Goal: Information Seeking & Learning: Learn about a topic

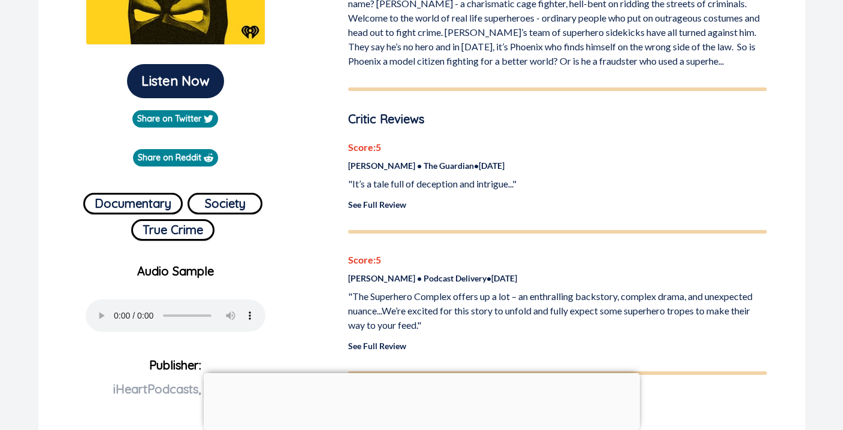
scroll to position [288, 0]
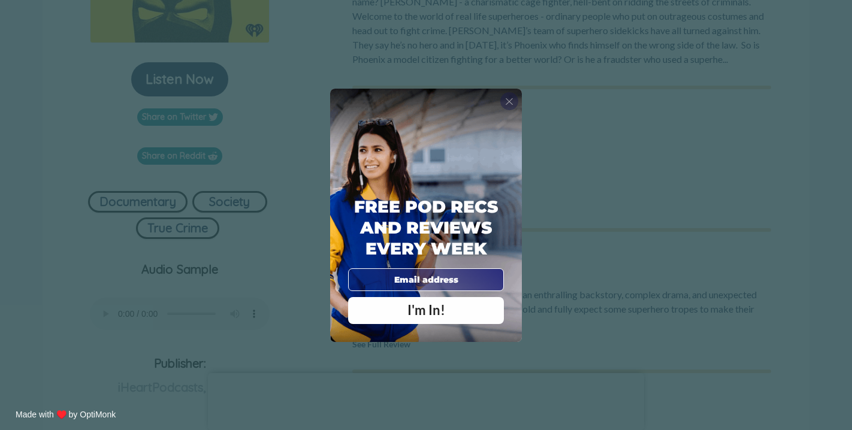
click at [508, 99] on span "X" at bounding box center [509, 101] width 8 height 12
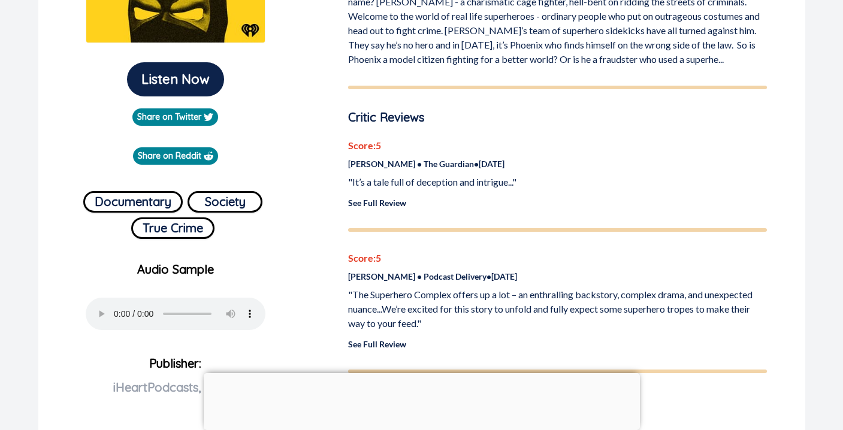
scroll to position [0, 0]
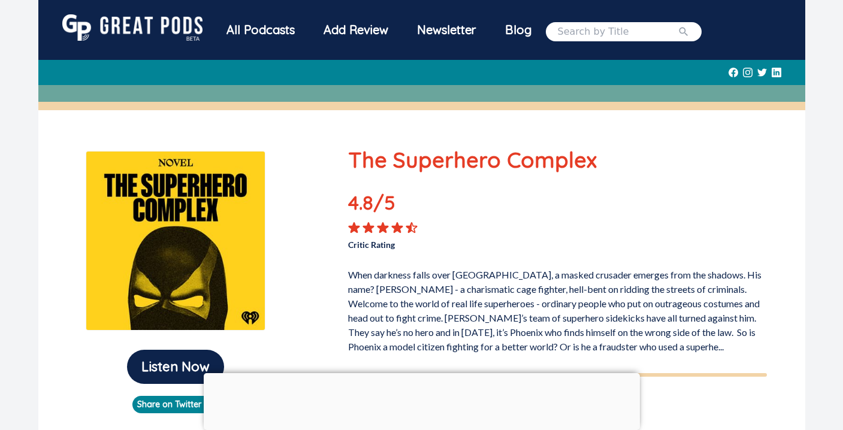
click at [603, 34] on input "search" at bounding box center [618, 32] width 120 height 14
type input "[GEOGRAPHIC_DATA]"
click at [678, 25] on button "submit" at bounding box center [684, 32] width 12 height 14
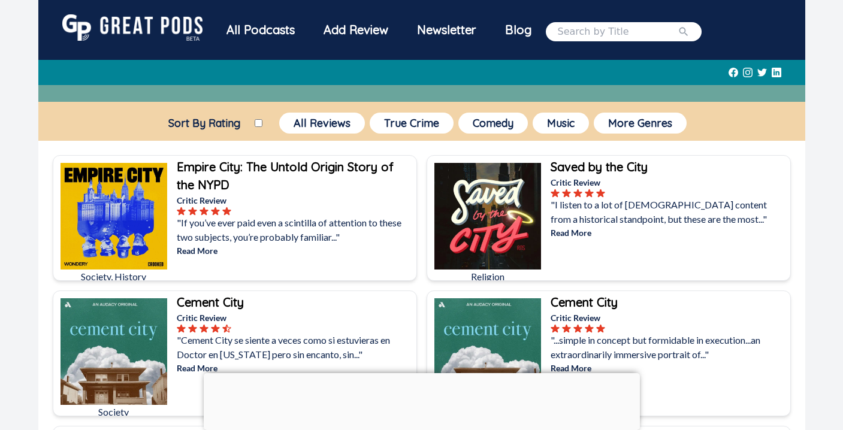
click at [339, 167] on b "Empire City: The Untold Origin Story of the NYPD" at bounding box center [285, 175] width 217 height 33
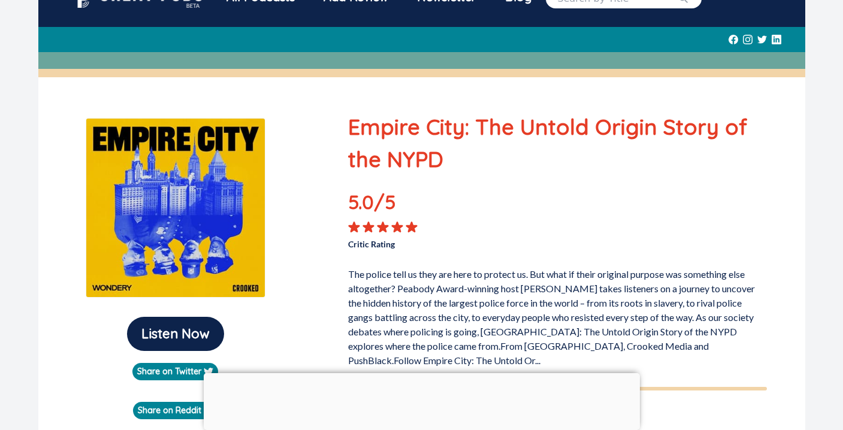
scroll to position [28, 0]
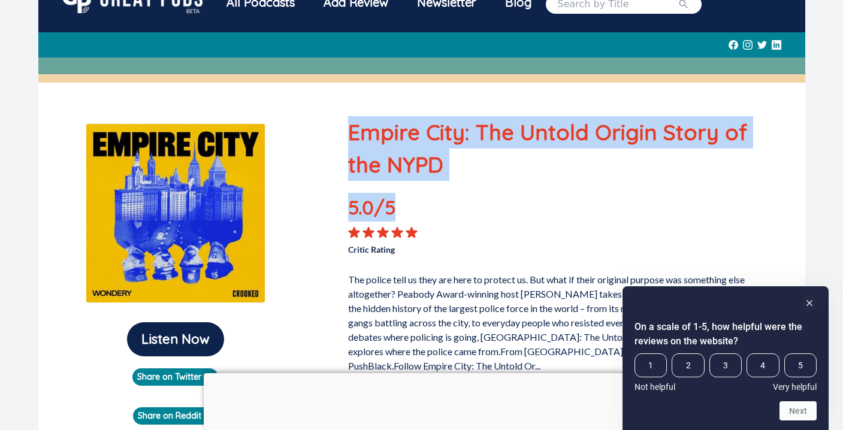
drag, startPoint x: 351, startPoint y: 131, endPoint x: 395, endPoint y: 204, distance: 85.0
click at [395, 204] on div "Empire City: The Untold Origin Story of the NYPD 5.0 /5 Critic Rating The polic…" at bounding box center [557, 244] width 419 height 257
copy div "Empire City: The Untold Origin Story of the NYPD 5.0 /5"
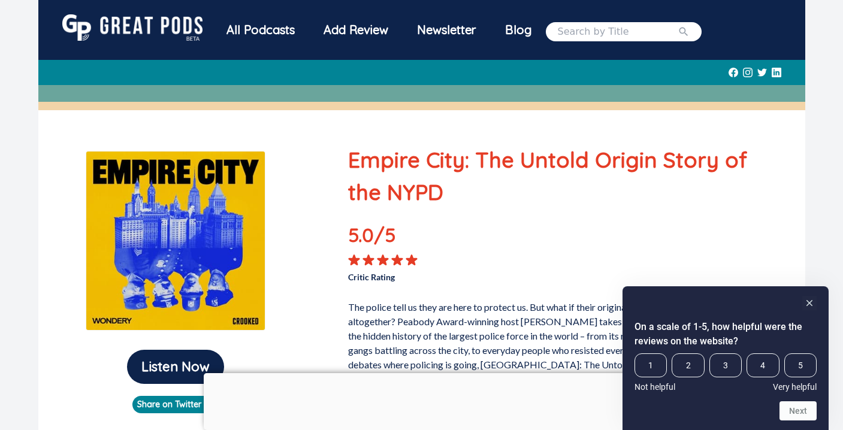
click at [579, 32] on input "search" at bounding box center [618, 32] width 120 height 14
type input "Deep Cover: the nameless man"
click at [678, 25] on button "submit" at bounding box center [684, 32] width 12 height 14
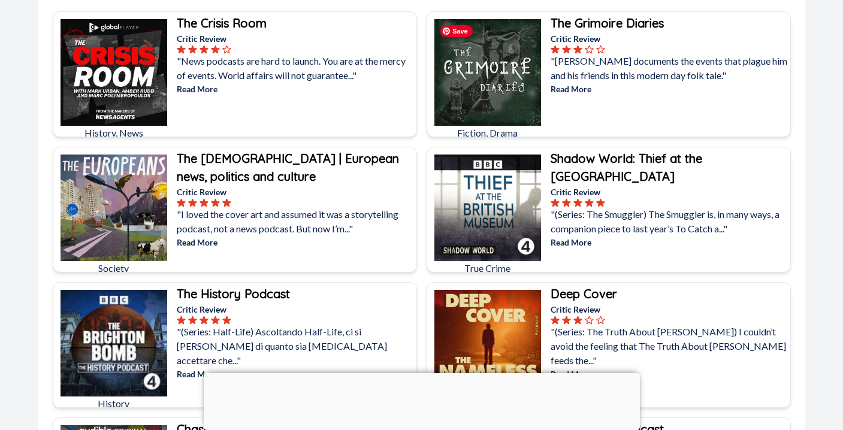
scroll to position [164, 0]
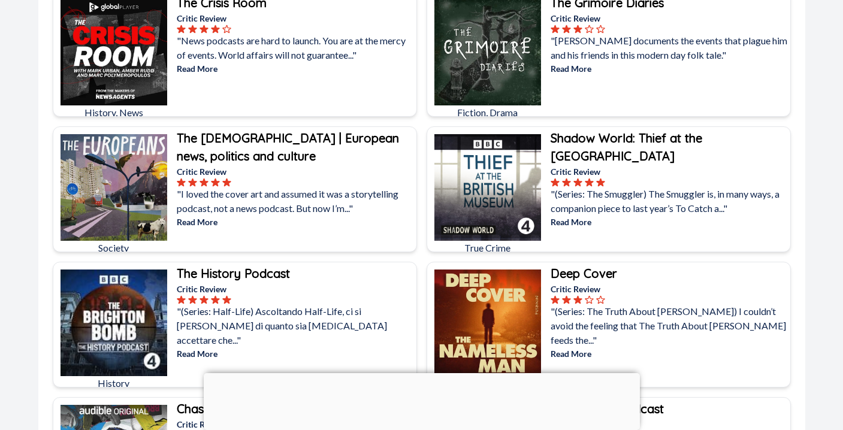
click at [601, 271] on b "Deep Cover" at bounding box center [584, 273] width 67 height 15
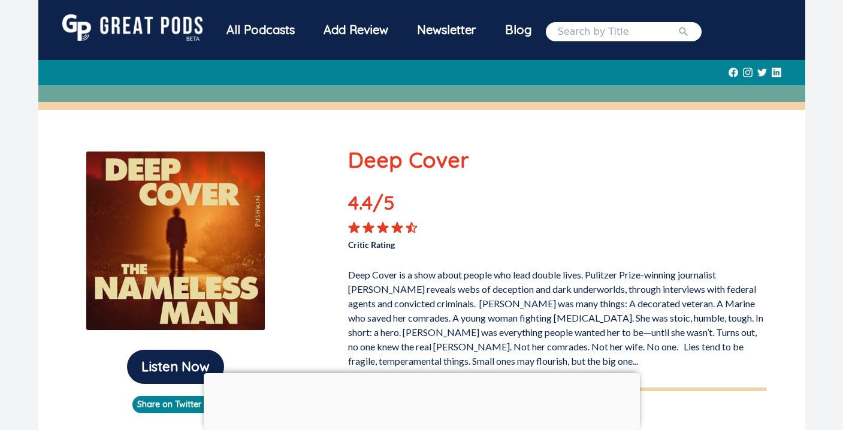
click at [623, 32] on input "search" at bounding box center [618, 32] width 120 height 14
type input "american scandal"
click at [678, 25] on button "submit" at bounding box center [684, 32] width 12 height 14
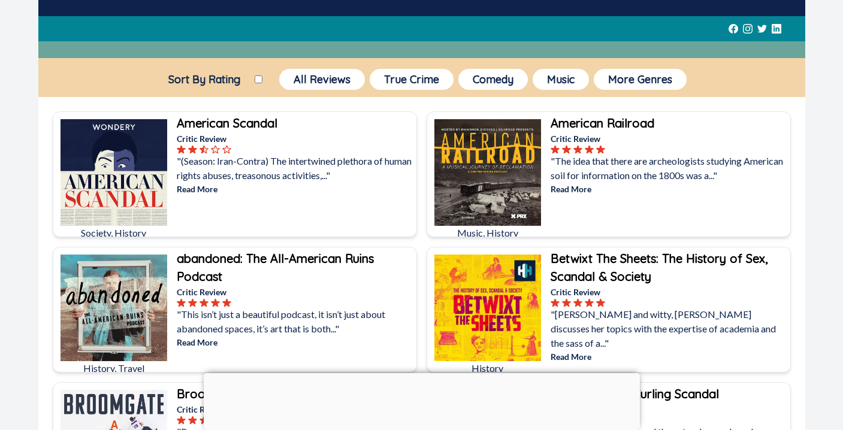
scroll to position [50, 0]
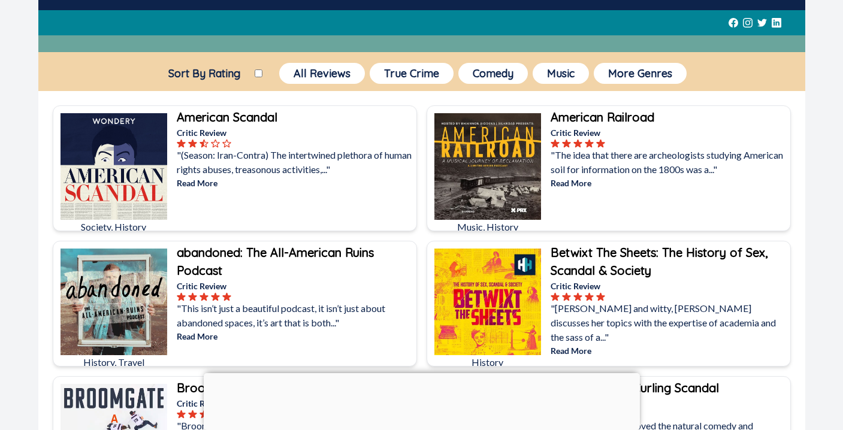
click at [221, 118] on b "American Scandal" at bounding box center [227, 117] width 101 height 15
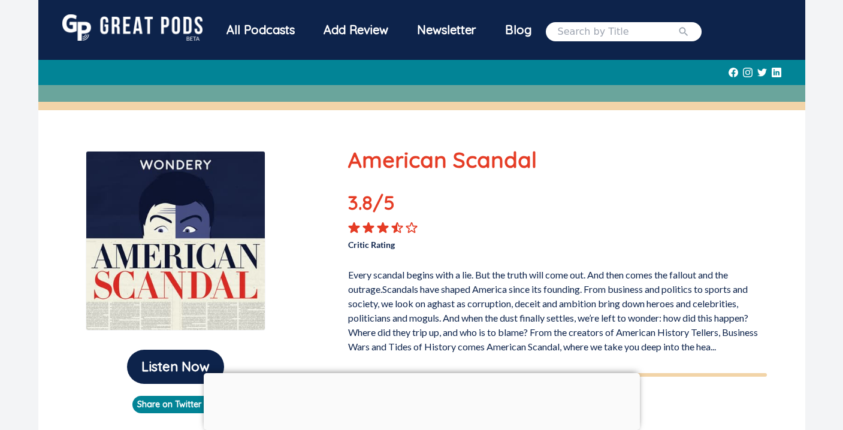
click at [634, 29] on input "search" at bounding box center [618, 32] width 120 height 14
type input "killer psyche"
click at [678, 25] on button "submit" at bounding box center [684, 32] width 12 height 14
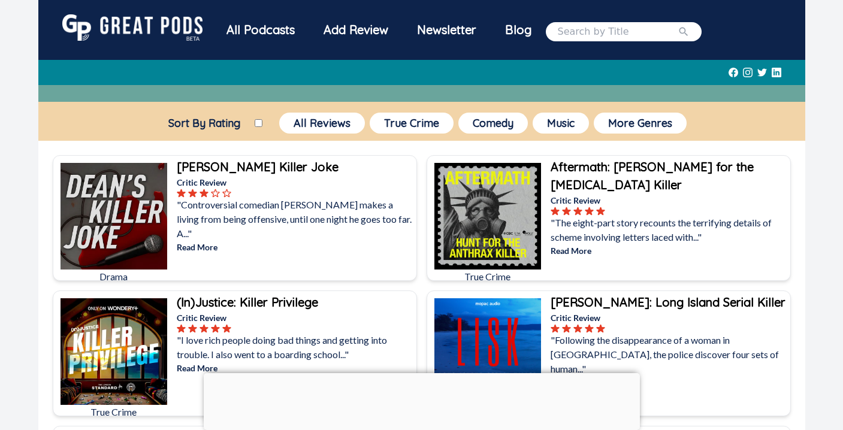
click at [588, 27] on input "search" at bounding box center [618, 32] width 120 height 14
type input "mother neighbor"
click at [678, 25] on button "submit" at bounding box center [684, 32] width 12 height 14
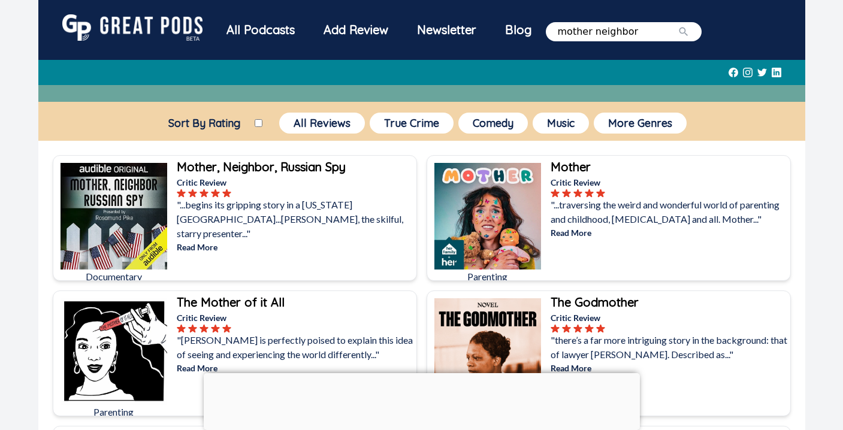
click at [221, 168] on b "Mother, Neighbor, Russian Spy" at bounding box center [261, 166] width 169 height 15
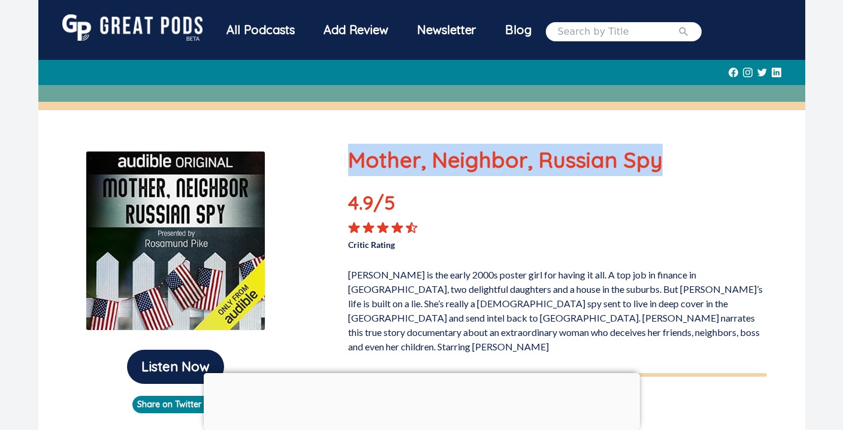
drag, startPoint x: 351, startPoint y: 159, endPoint x: 714, endPoint y: 162, distance: 362.5
click at [714, 162] on p "Mother, Neighbor, Russian Spy" at bounding box center [557, 160] width 419 height 32
copy p "Mother, Neighbor, Russian Spy"
click at [283, 31] on div "All Podcasts" at bounding box center [260, 29] width 97 height 31
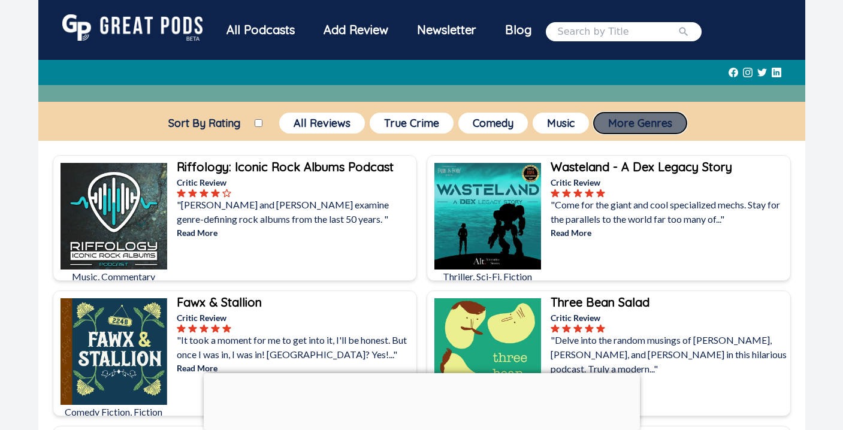
click at [629, 119] on button "More Genres" at bounding box center [640, 123] width 93 height 21
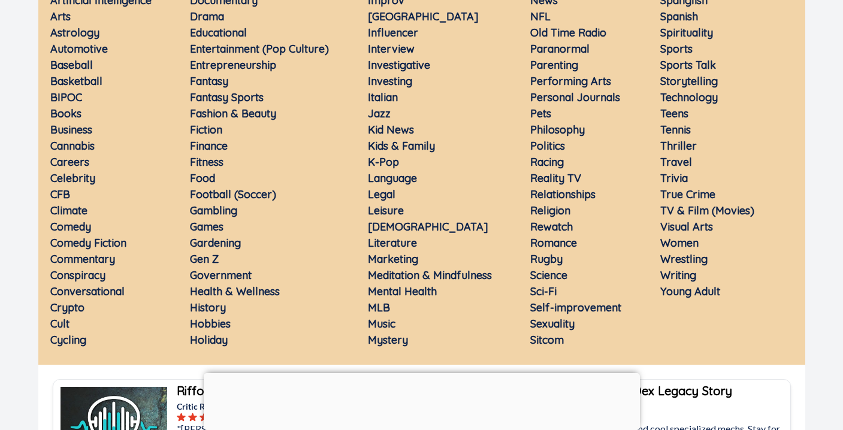
scroll to position [238, 0]
click at [209, 309] on link "History" at bounding box center [208, 307] width 36 height 14
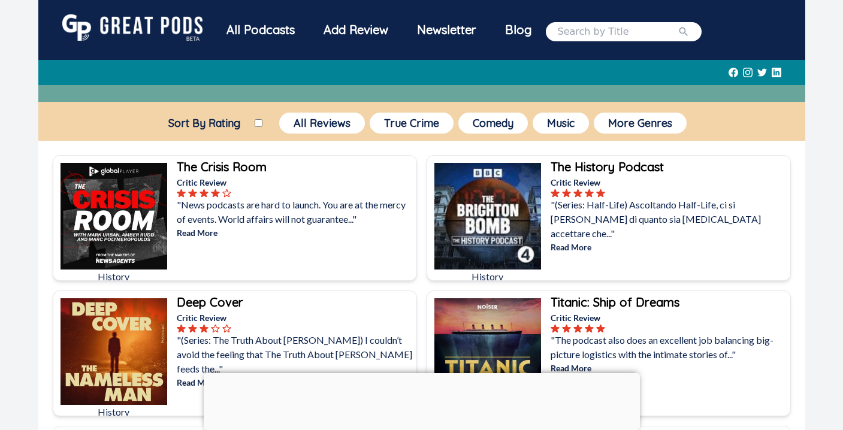
click at [499, 213] on img at bounding box center [487, 216] width 107 height 107
